Goal: Information Seeking & Learning: Learn about a topic

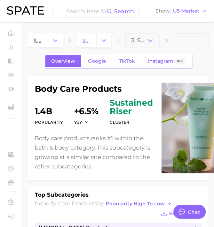
type textarea "x"
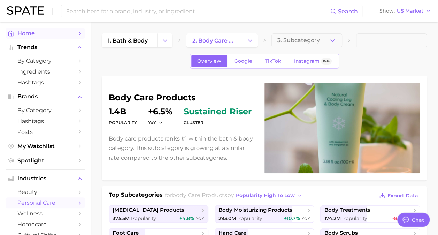
click at [29, 34] on span "Home" at bounding box center [45, 33] width 56 height 7
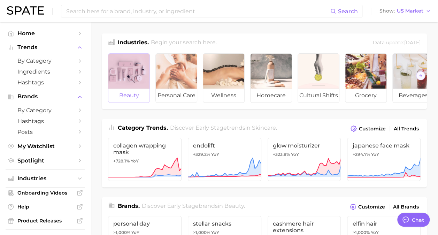
click at [139, 77] on div at bounding box center [128, 71] width 41 height 35
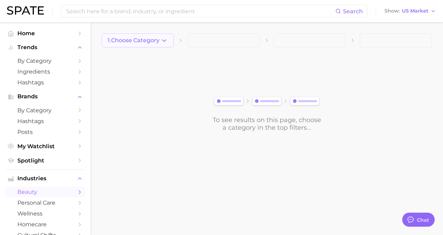
click at [138, 46] on button "1. Choose Category" at bounding box center [138, 40] width 72 height 14
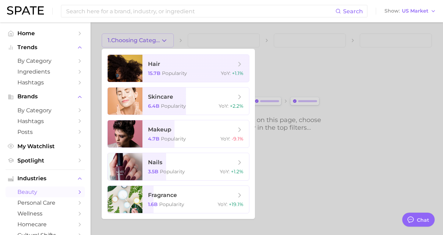
click at [202, 42] on div at bounding box center [221, 117] width 443 height 235
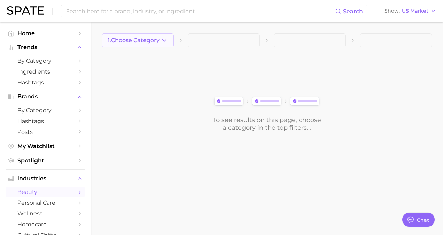
click at [155, 42] on span "1. Choose Category" at bounding box center [134, 40] width 52 height 6
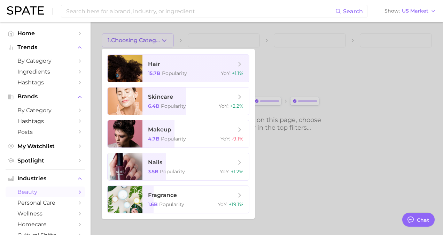
click at [155, 42] on div at bounding box center [221, 117] width 443 height 235
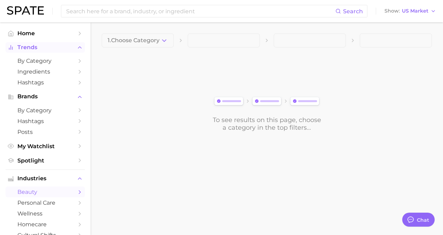
click at [36, 46] on span "Trends" at bounding box center [45, 47] width 56 height 6
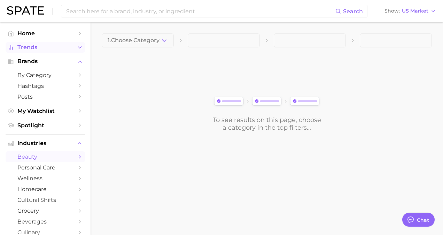
click at [36, 46] on span "Trends" at bounding box center [45, 47] width 56 height 6
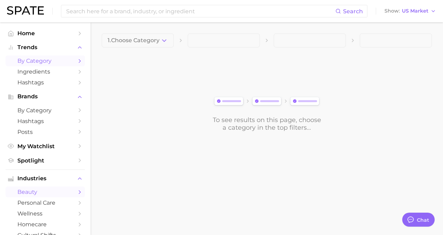
click at [40, 62] on span "by Category" at bounding box center [45, 60] width 56 height 7
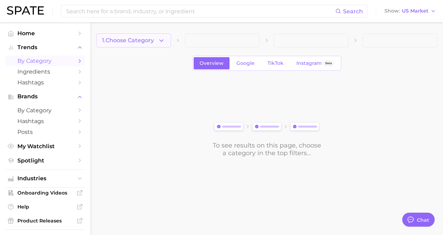
click at [147, 39] on span "1. Choose Category" at bounding box center [128, 40] width 52 height 6
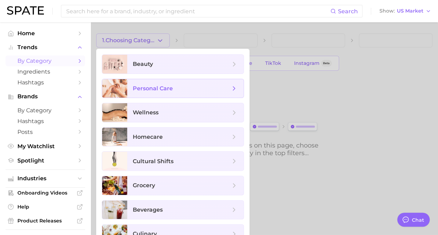
click at [171, 90] on span "personal care" at bounding box center [153, 88] width 40 height 7
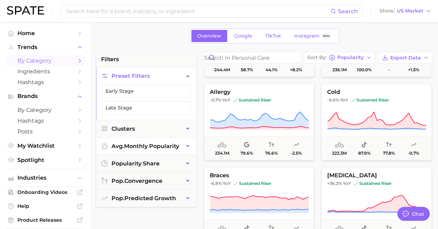
scroll to position [30, 0]
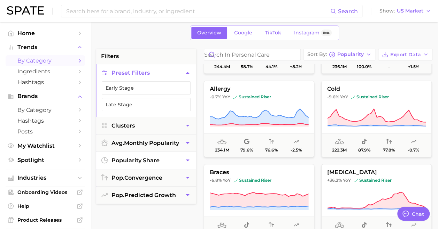
click at [156, 160] on span "popularity share" at bounding box center [135, 160] width 48 height 7
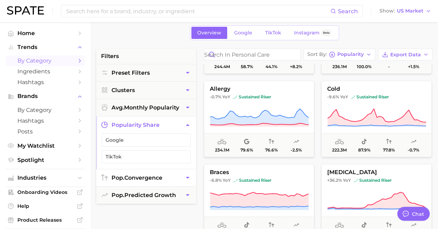
click at [162, 176] on span "pop. convergence" at bounding box center [136, 178] width 51 height 7
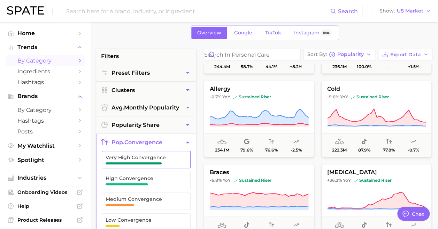
click at [168, 162] on span "Very High Convergence" at bounding box center [141, 160] width 70 height 10
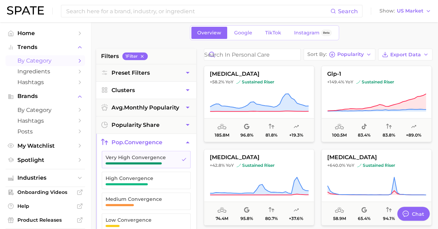
click at [158, 87] on button "Clusters" at bounding box center [146, 90] width 100 height 17
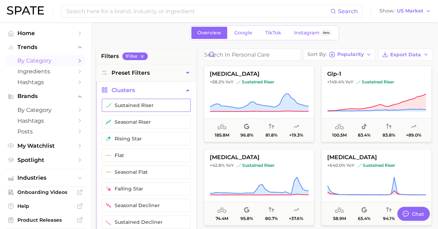
click at [158, 103] on button "sustained riser" at bounding box center [146, 105] width 89 height 13
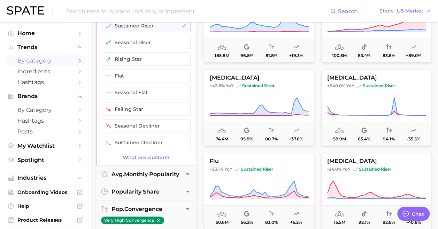
scroll to position [112, 0]
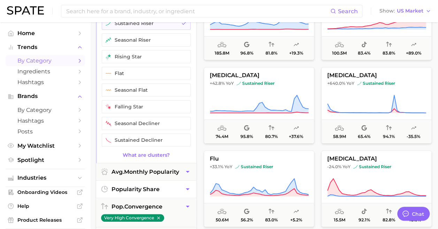
click at [164, 181] on button "popularity share" at bounding box center [146, 189] width 100 height 17
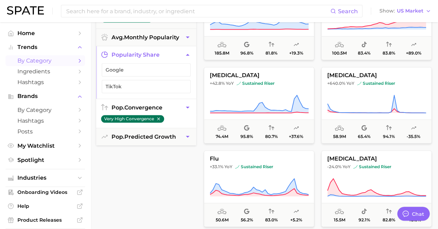
click at [158, 117] on icon "button" at bounding box center [158, 119] width 5 height 5
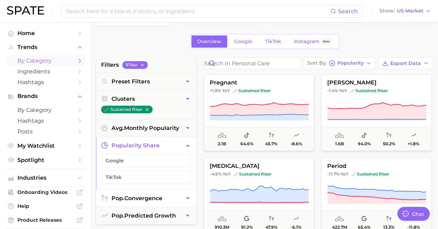
scroll to position [21, 0]
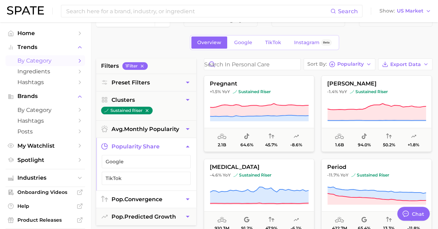
click at [183, 143] on button "popularity share" at bounding box center [146, 146] width 100 height 17
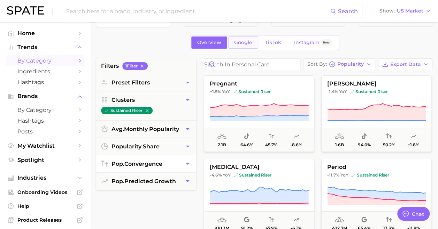
scroll to position [0, 0]
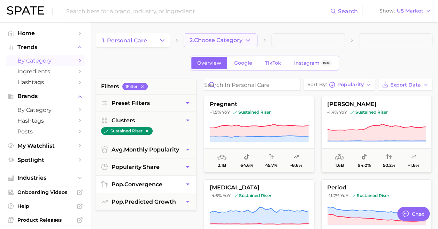
click at [214, 38] on span "2. Choose Category" at bounding box center [215, 40] width 53 height 6
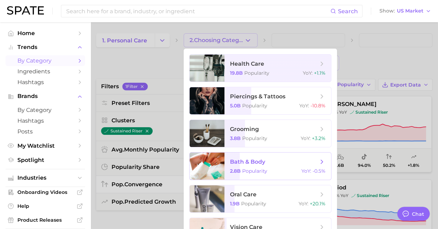
click at [214, 170] on span "Popularity" at bounding box center [254, 171] width 25 height 6
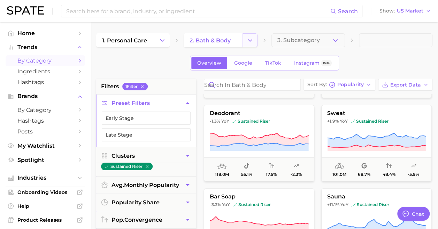
click at [214, 40] on polyline "Change Category" at bounding box center [250, 40] width 4 height 2
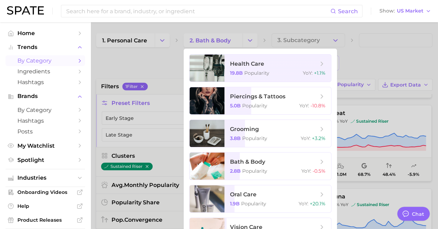
click at [214, 40] on div at bounding box center [219, 114] width 438 height 229
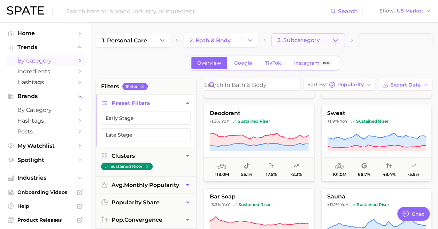
click at [214, 38] on button "3. Subcategory" at bounding box center [307, 40] width 73 height 14
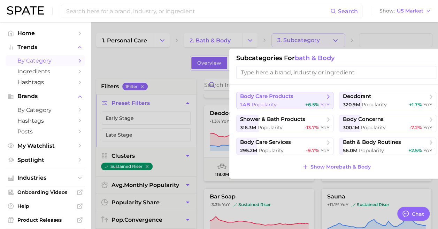
click at [214, 95] on span "body care products" at bounding box center [282, 96] width 85 height 7
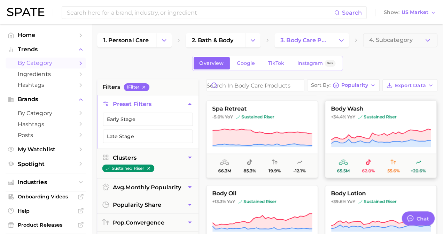
scroll to position [163, 0]
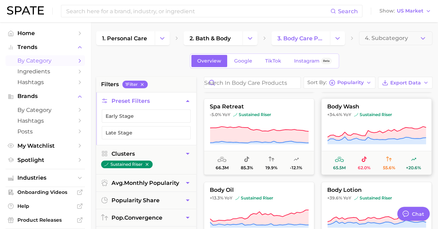
click at [214, 104] on span "body wash" at bounding box center [376, 107] width 110 height 6
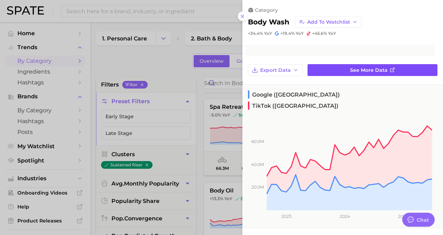
click at [214, 70] on span "See more data" at bounding box center [369, 70] width 38 height 6
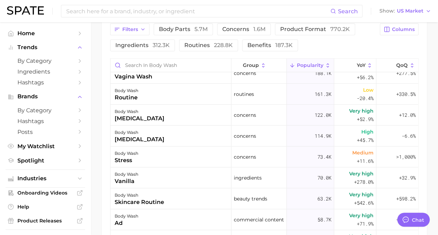
scroll to position [381, 0]
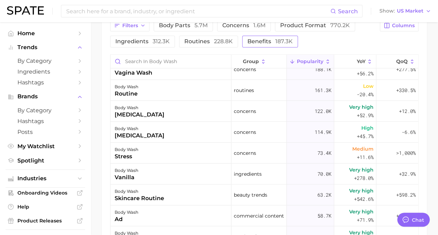
click at [214, 40] on span "benefits 187.3k" at bounding box center [269, 42] width 45 height 6
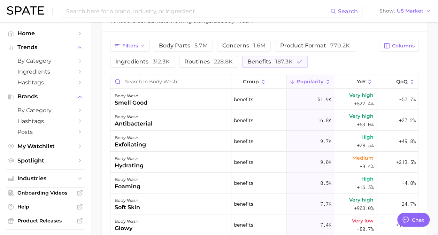
scroll to position [363, 0]
